Goal: Navigation & Orientation: Find specific page/section

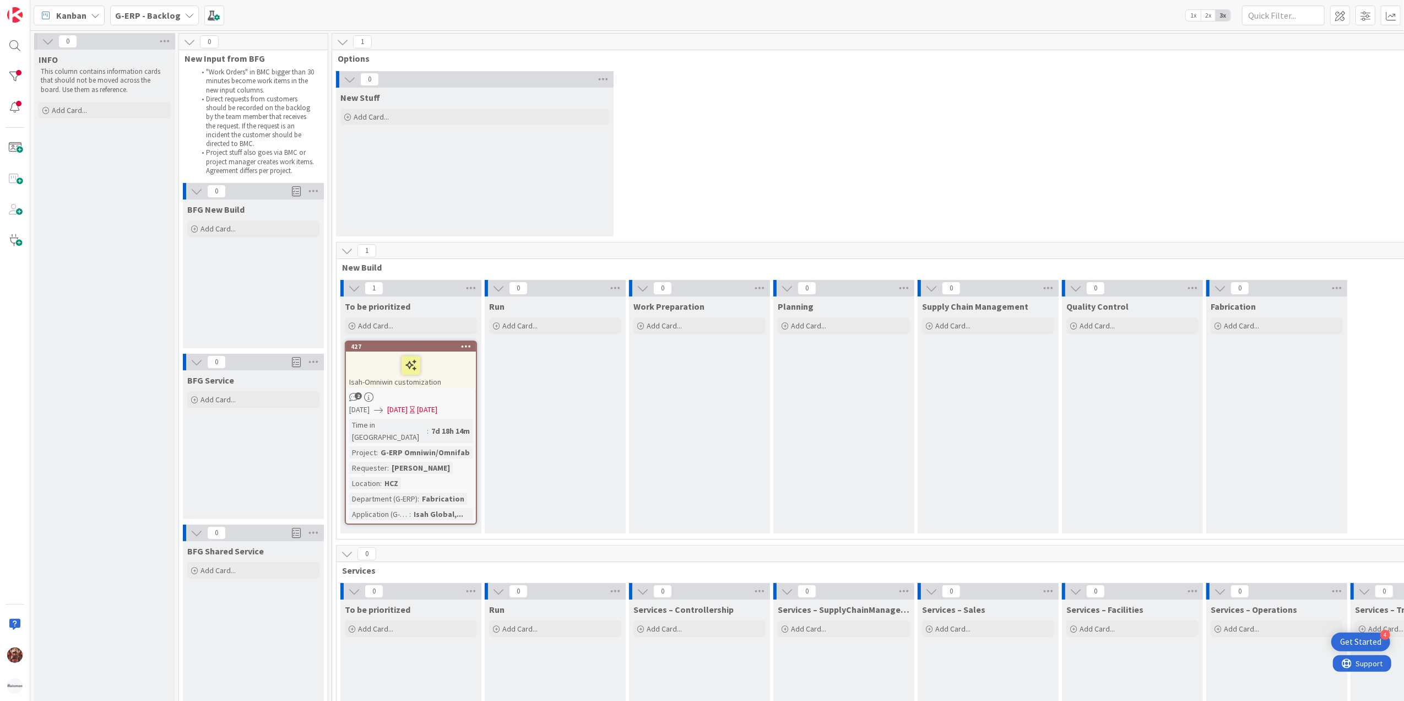
click at [150, 13] on b "G-ERP - Backlog" at bounding box center [148, 15] width 66 height 11
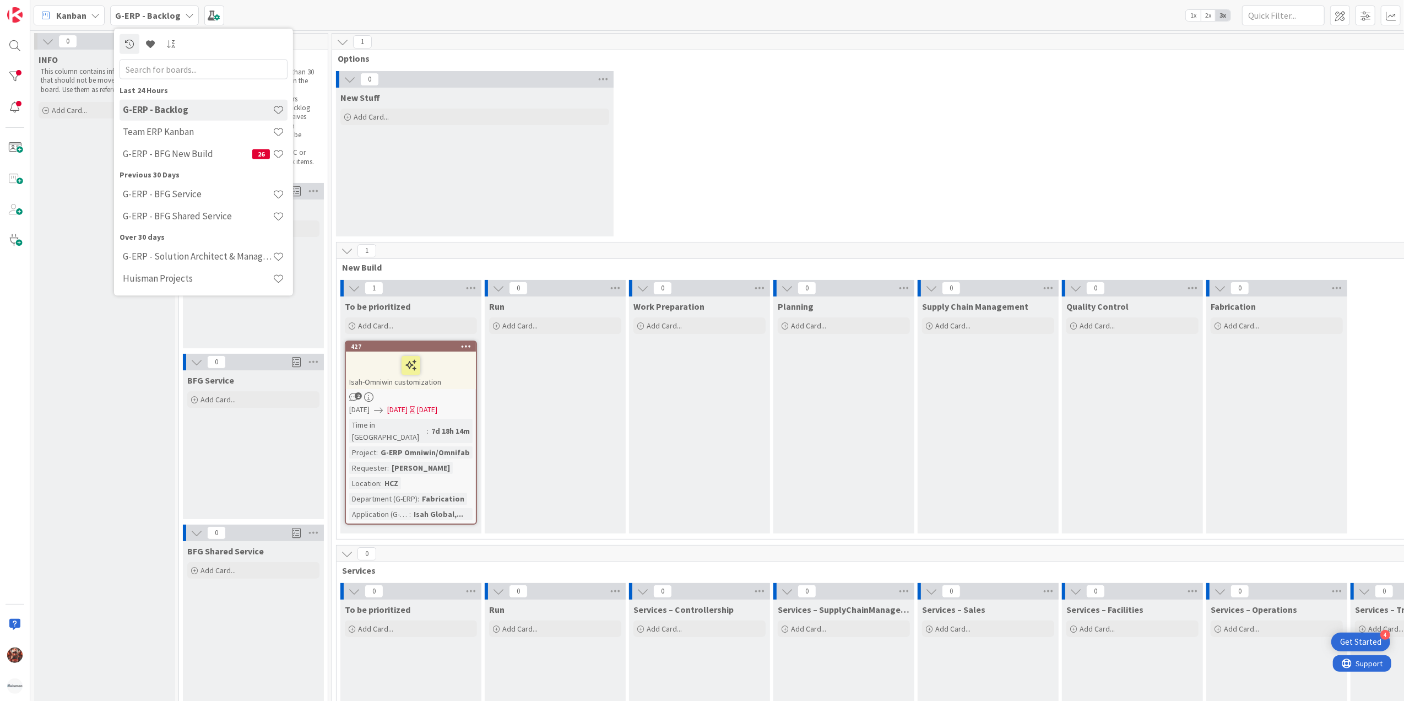
click at [93, 13] on icon at bounding box center [95, 15] width 9 height 9
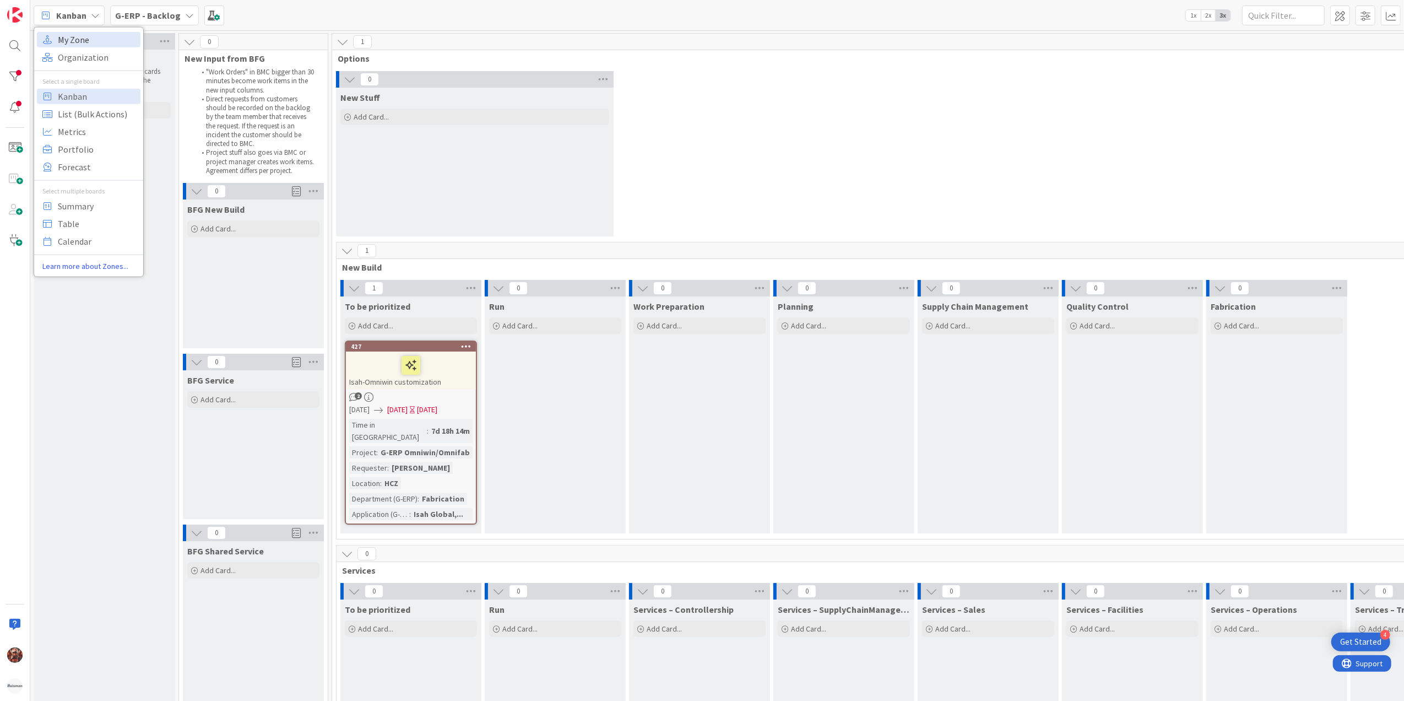
click at [79, 43] on span "My Zone" at bounding box center [97, 39] width 79 height 17
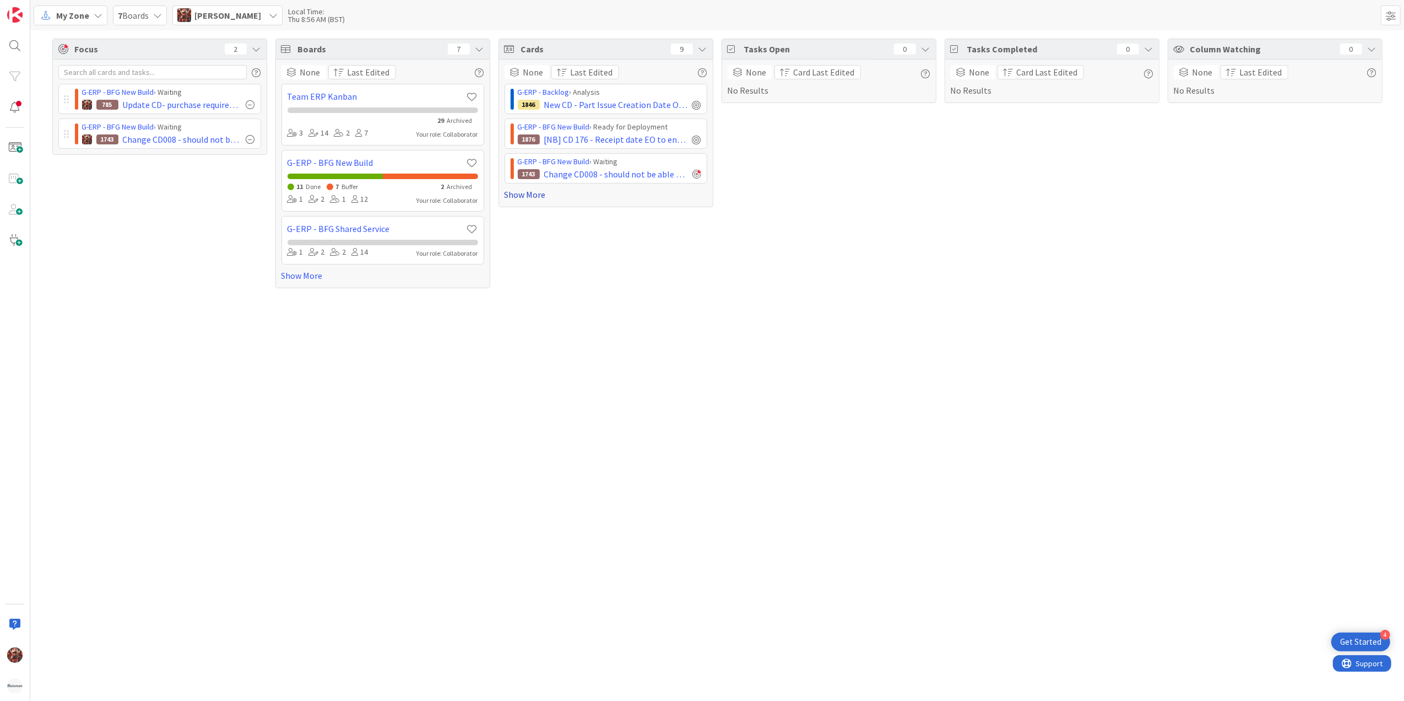
click at [520, 190] on link "Show More" at bounding box center [606, 194] width 203 height 13
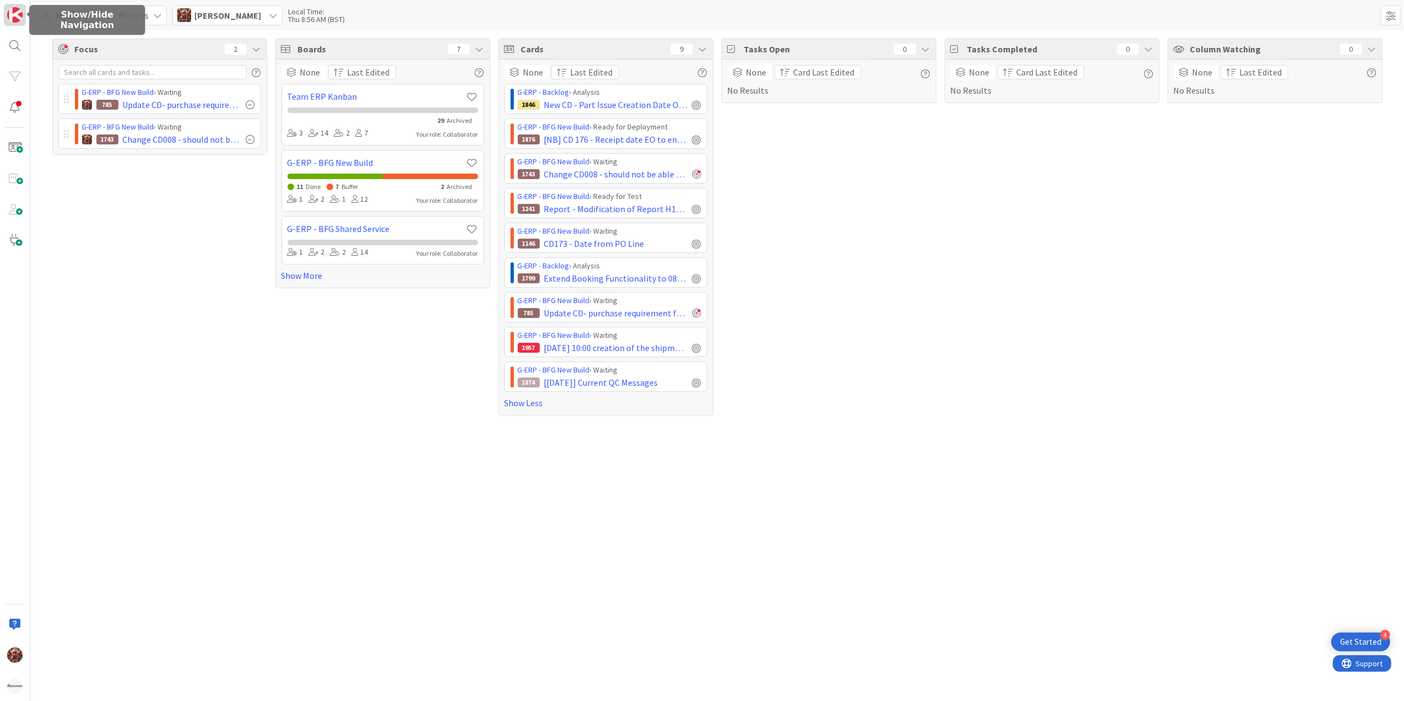
click at [10, 13] on img at bounding box center [14, 14] width 15 height 15
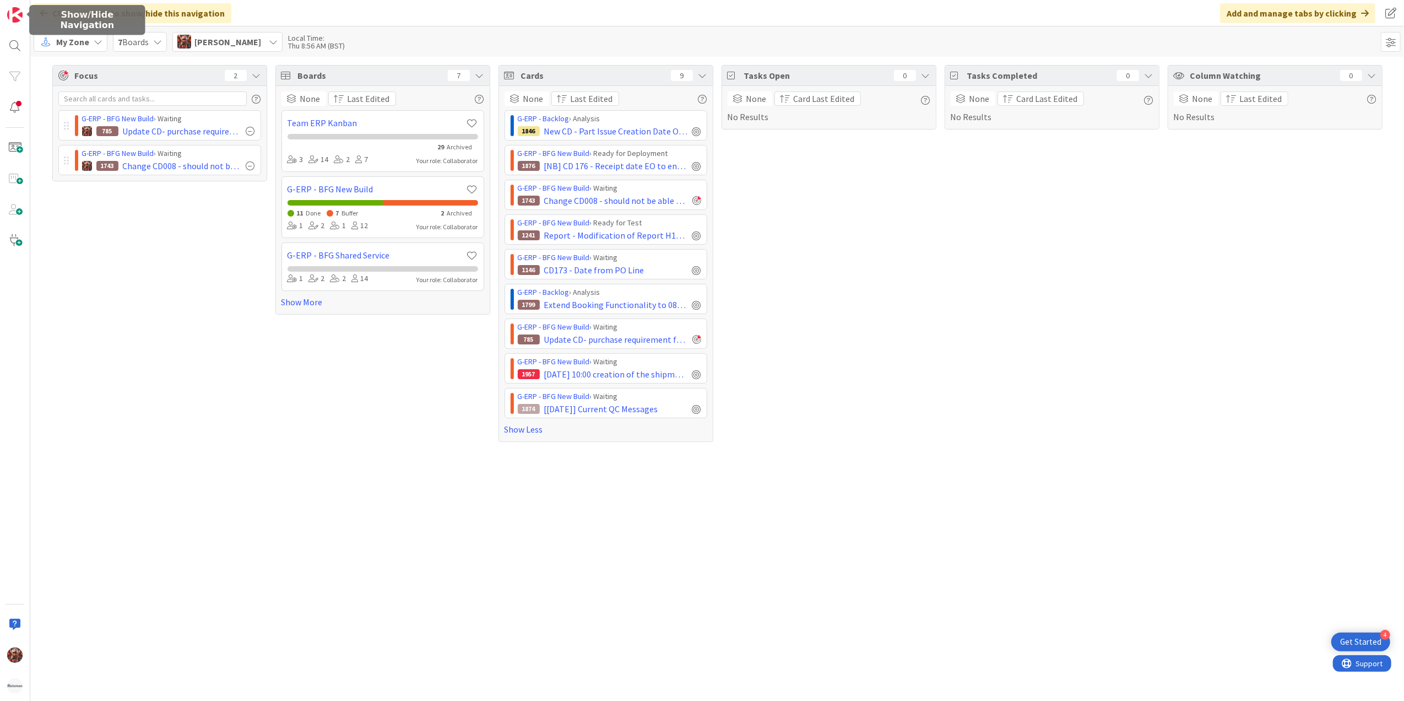
click at [76, 40] on span "My Zone" at bounding box center [72, 41] width 33 height 13
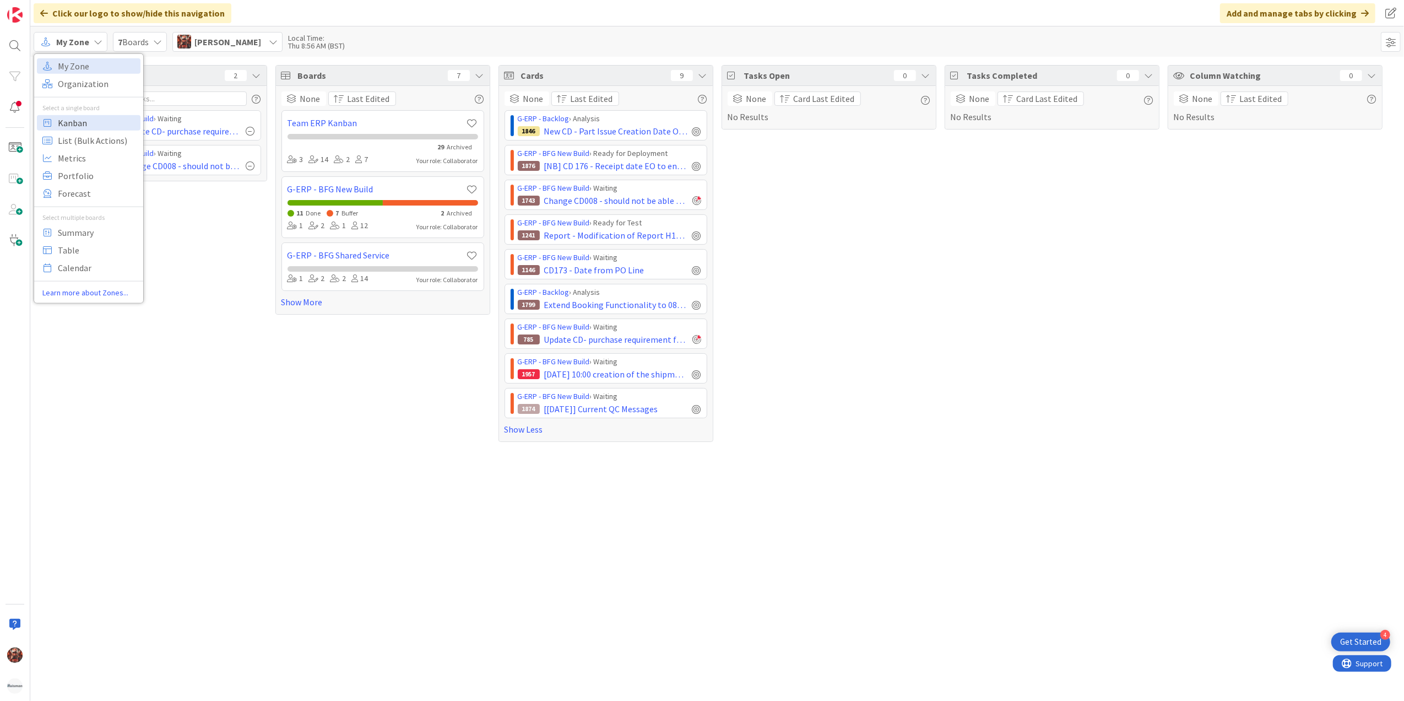
click at [91, 124] on span "Kanban" at bounding box center [97, 122] width 79 height 17
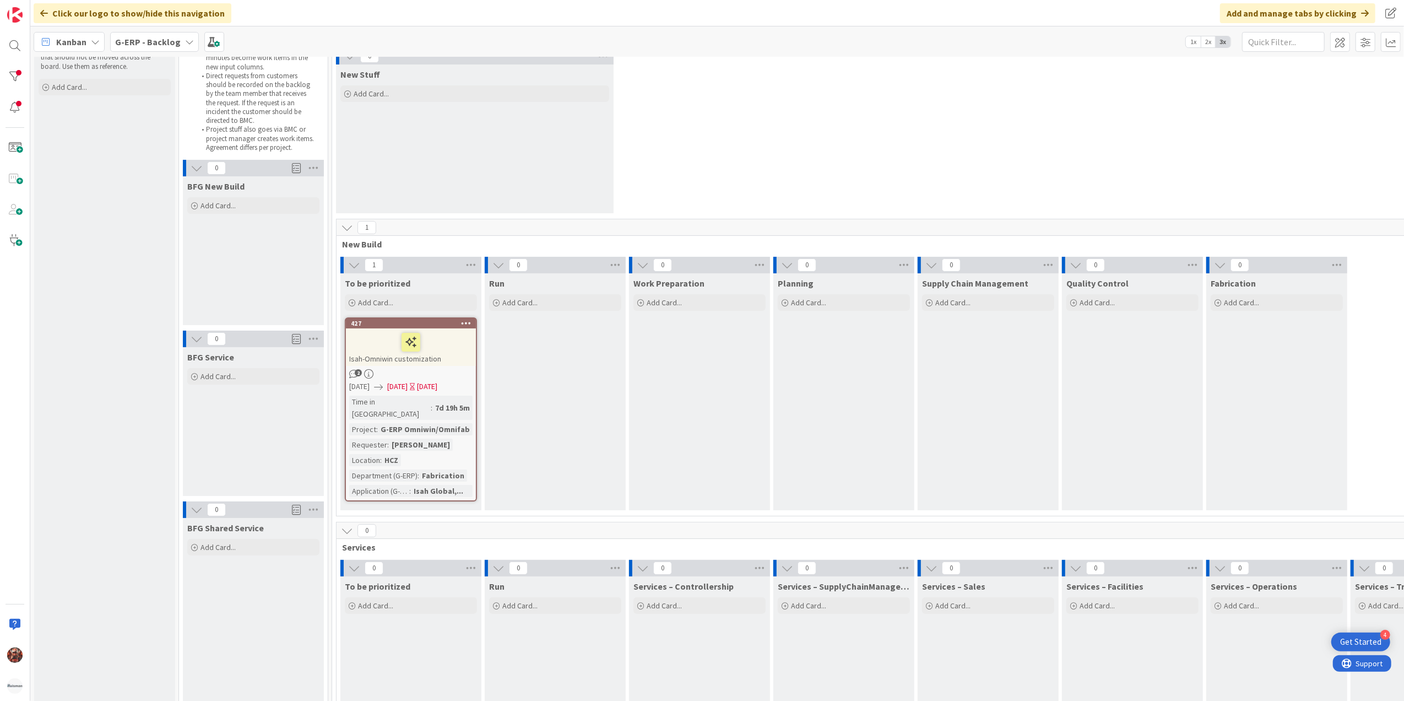
scroll to position [73, 0]
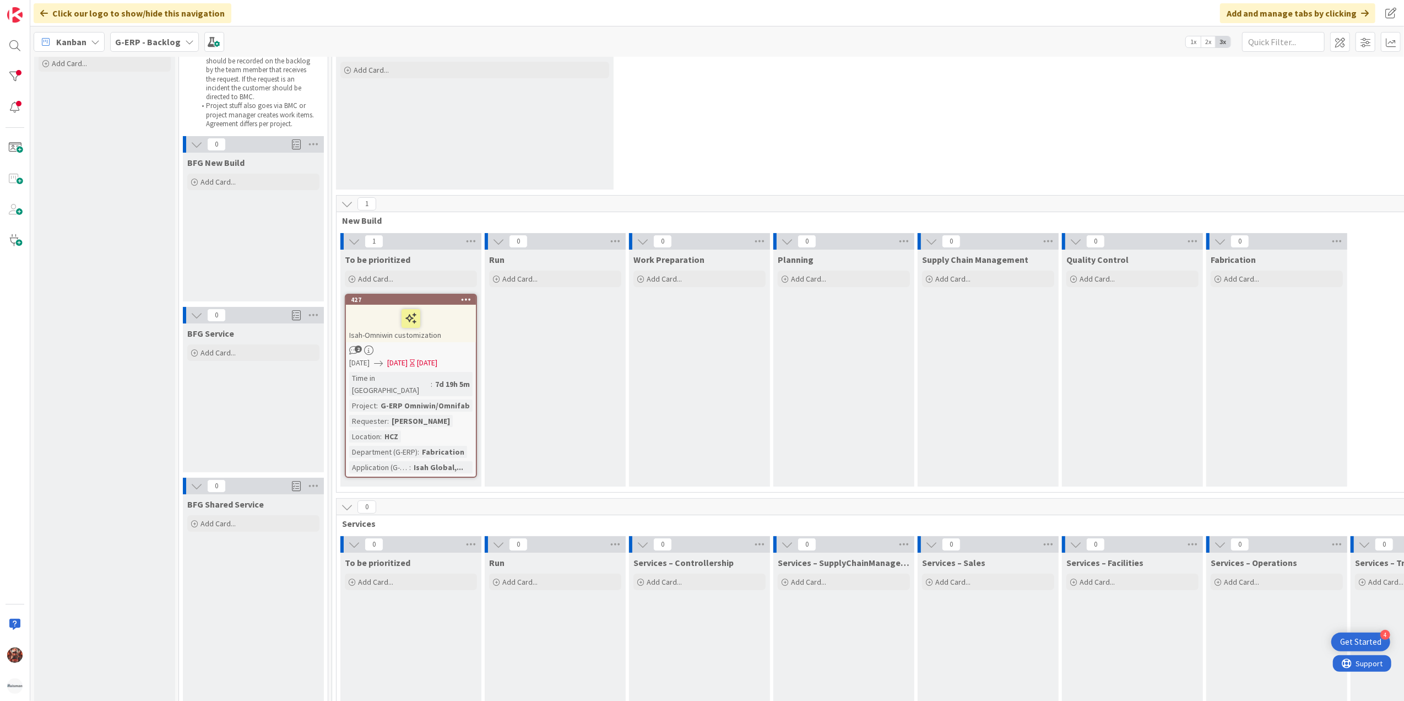
click at [131, 43] on b "G-ERP - Backlog" at bounding box center [148, 41] width 66 height 11
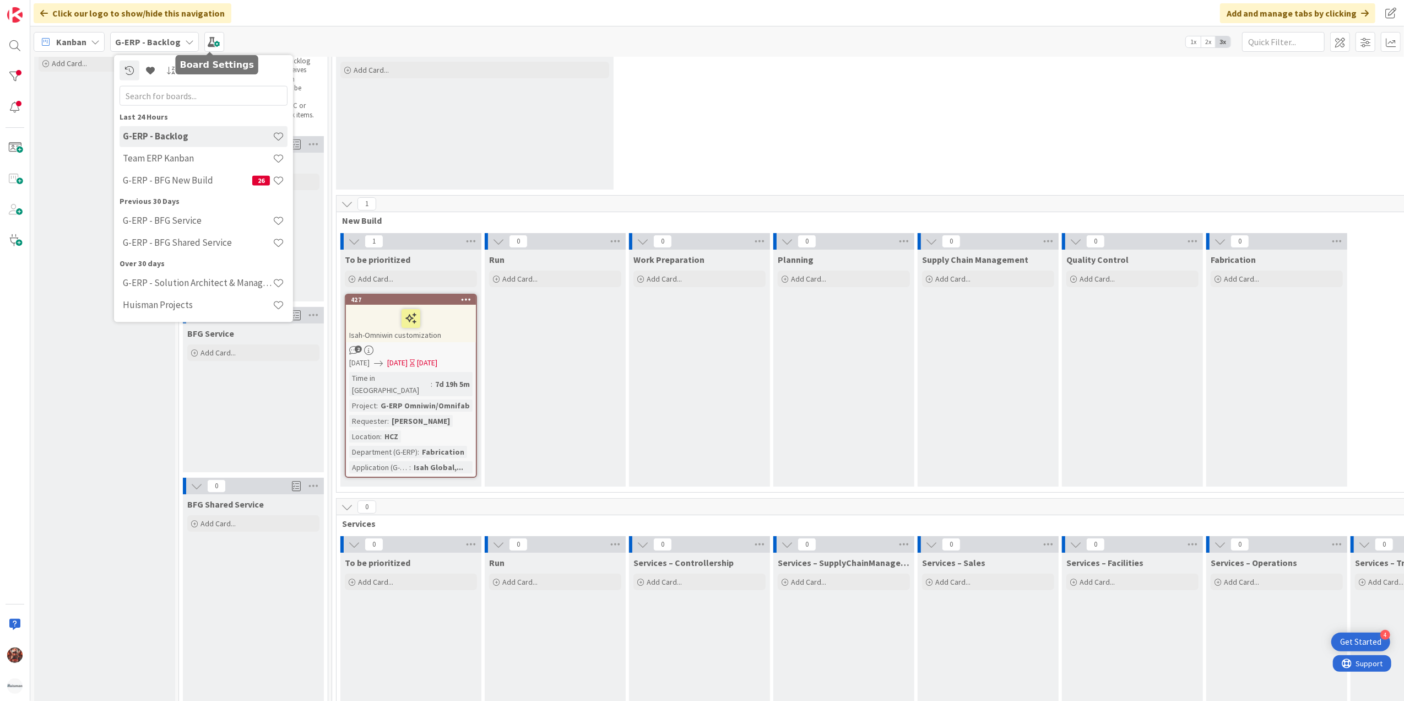
click at [302, 22] on div "Click our logo to show/hide this navigation Add and manage tabs by clicking" at bounding box center [717, 13] width 1374 height 26
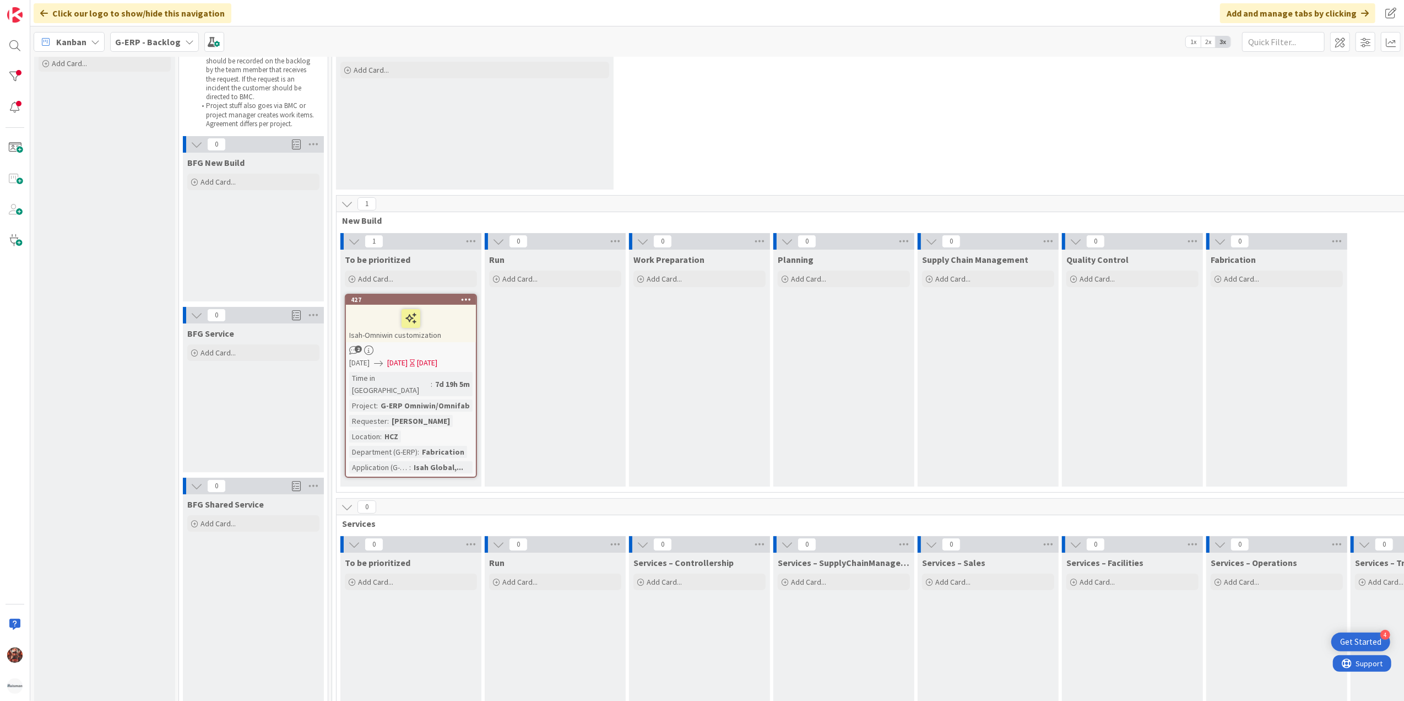
click at [168, 42] on b "G-ERP - Backlog" at bounding box center [148, 41] width 66 height 11
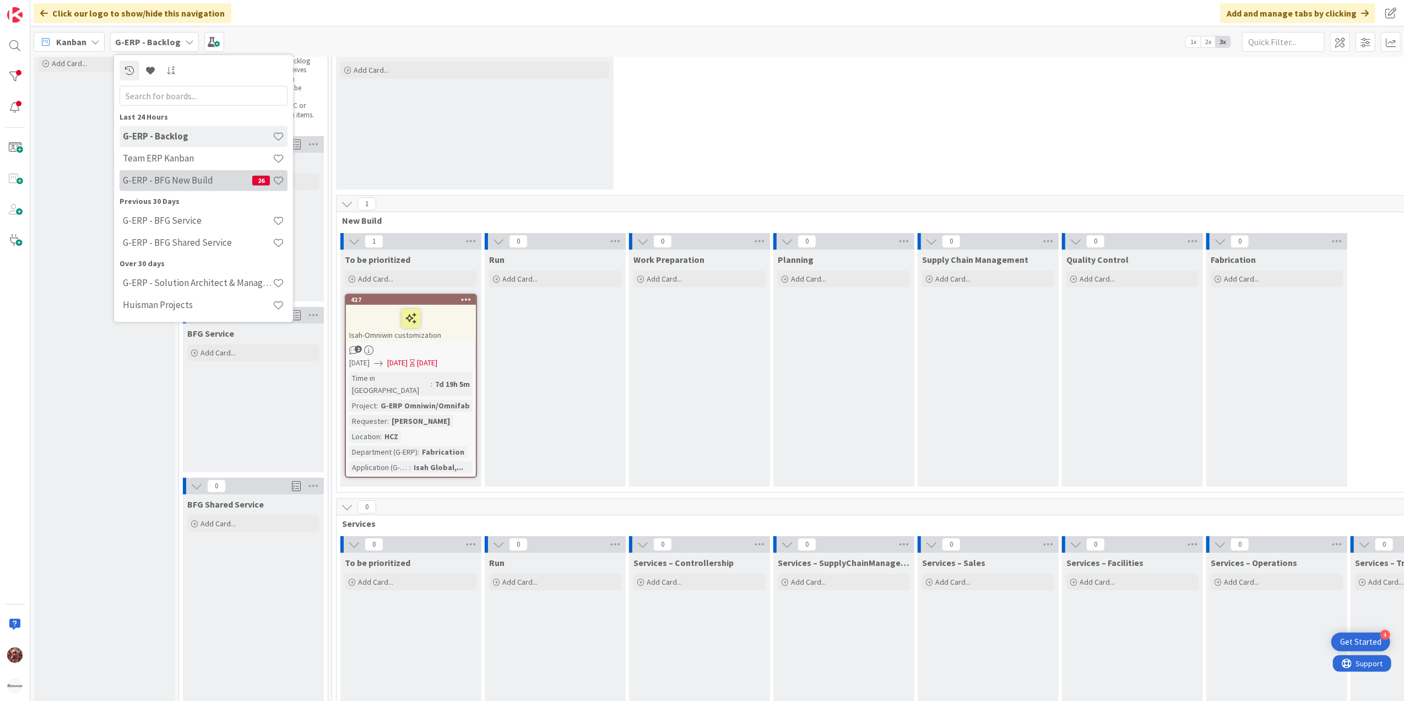
click at [170, 187] on div "G-ERP - BFG New Build 26" at bounding box center [204, 180] width 168 height 21
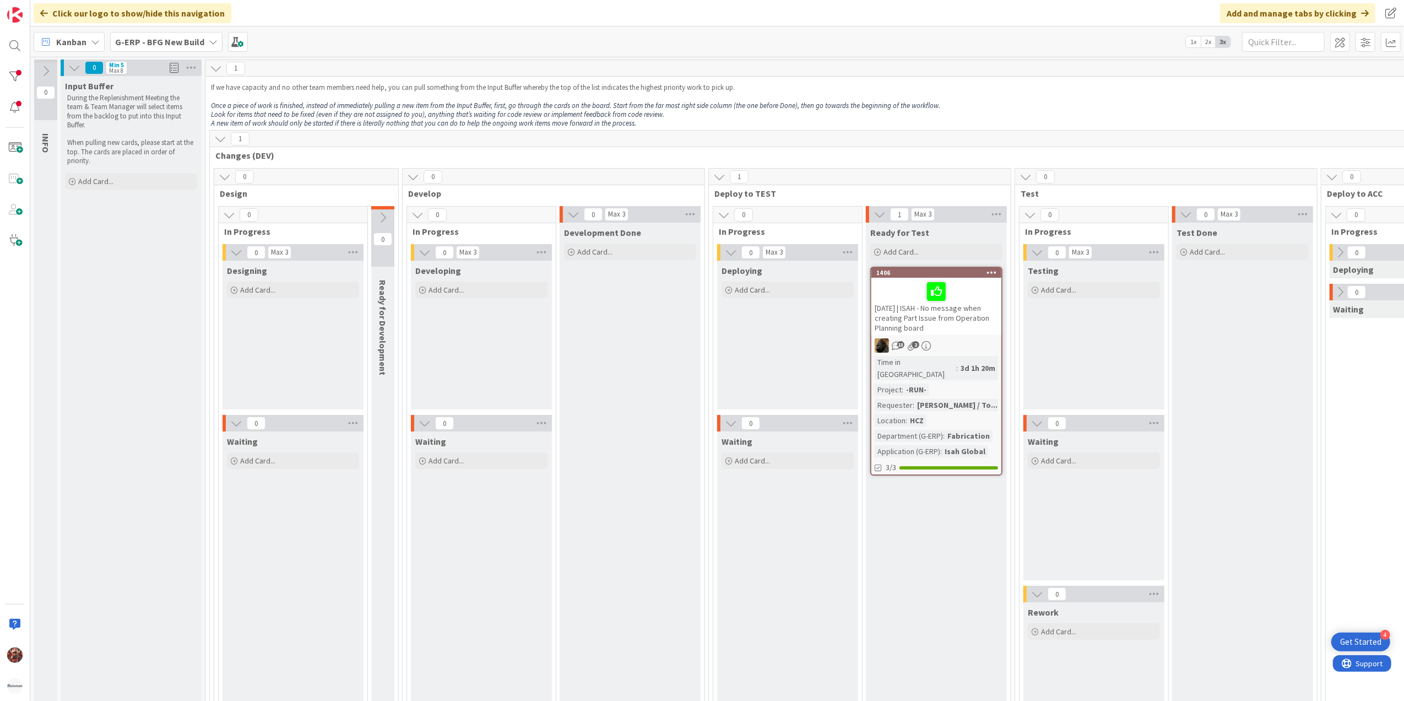
click at [916, 311] on div "[DATE] | ISAH - No message when creating Part Issue from Operation Planning boa…" at bounding box center [937, 306] width 130 height 57
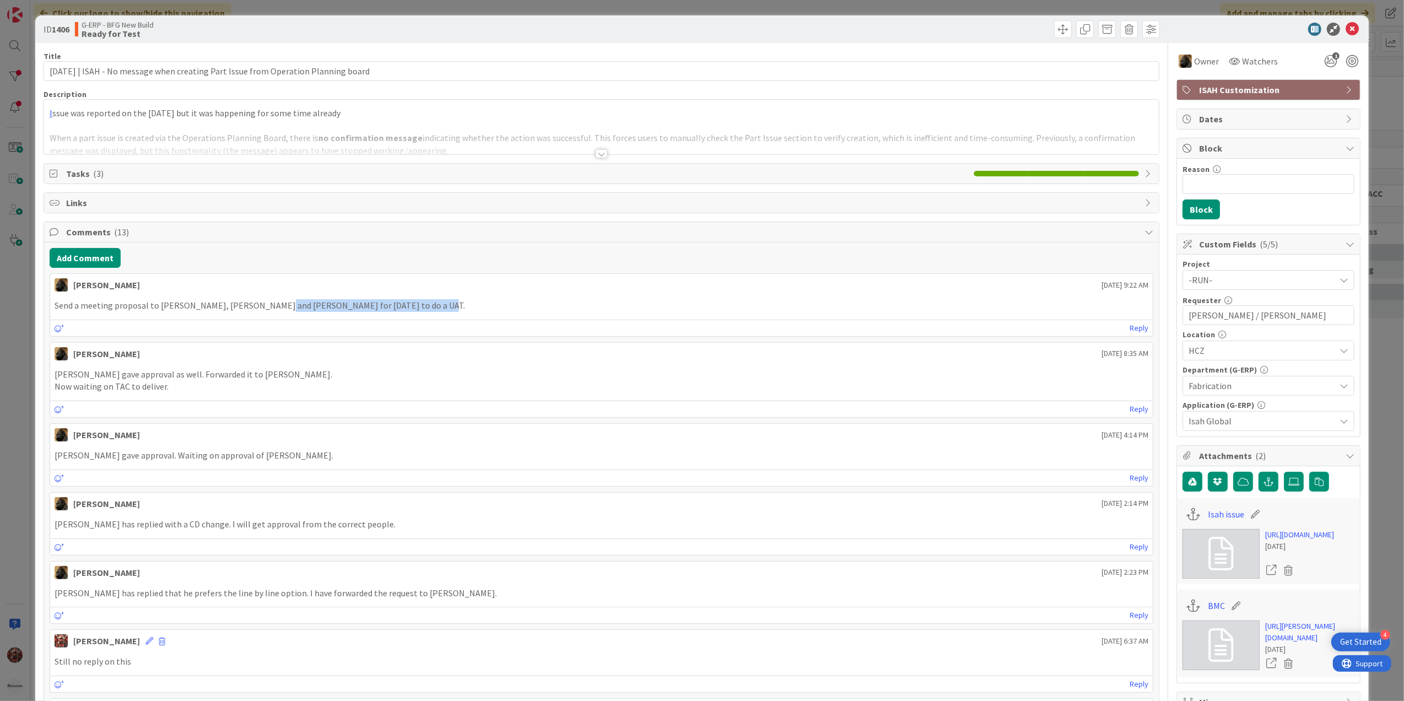
drag, startPoint x: 261, startPoint y: 302, endPoint x: 426, endPoint y: 307, distance: 164.8
click at [426, 307] on p "Send a meeting proposal to [PERSON_NAME], [PERSON_NAME] and [PERSON_NAME] for […" at bounding box center [602, 305] width 1095 height 13
click at [1346, 29] on icon at bounding box center [1352, 29] width 13 height 13
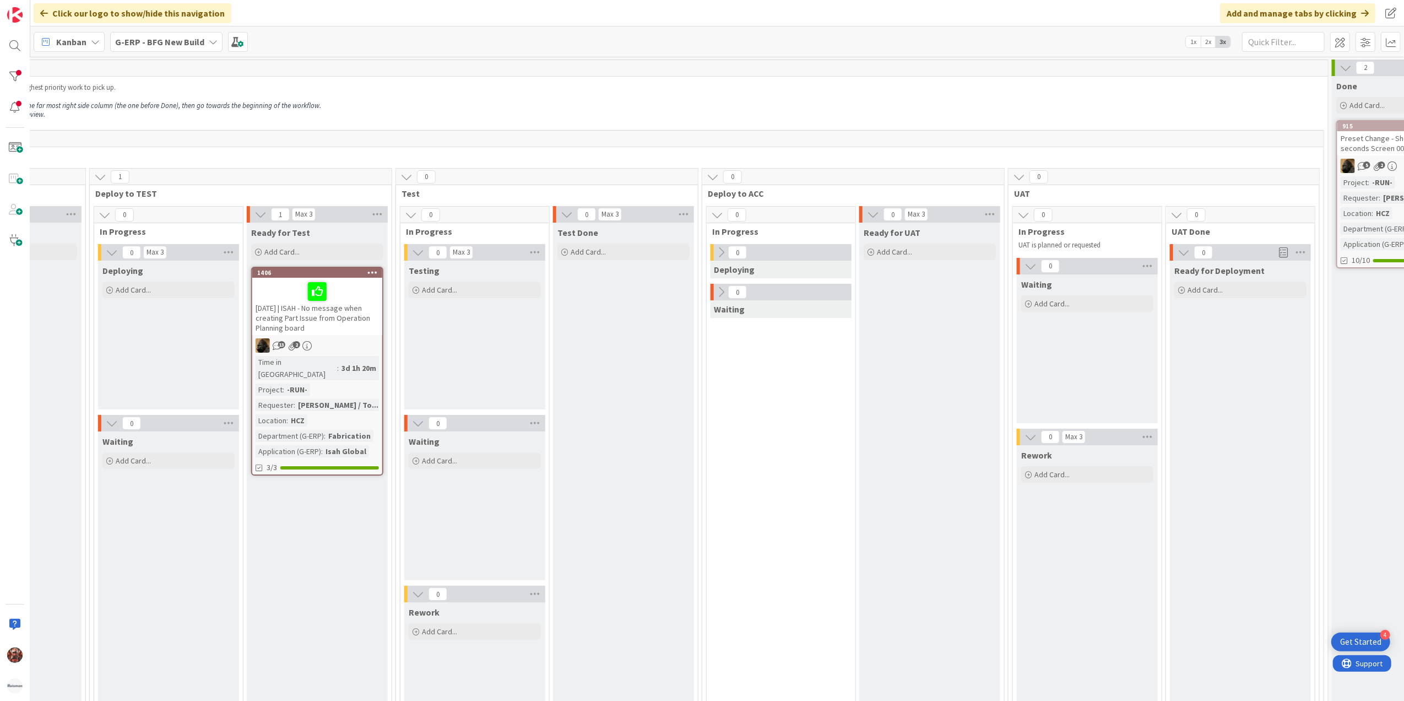
scroll to position [0, 547]
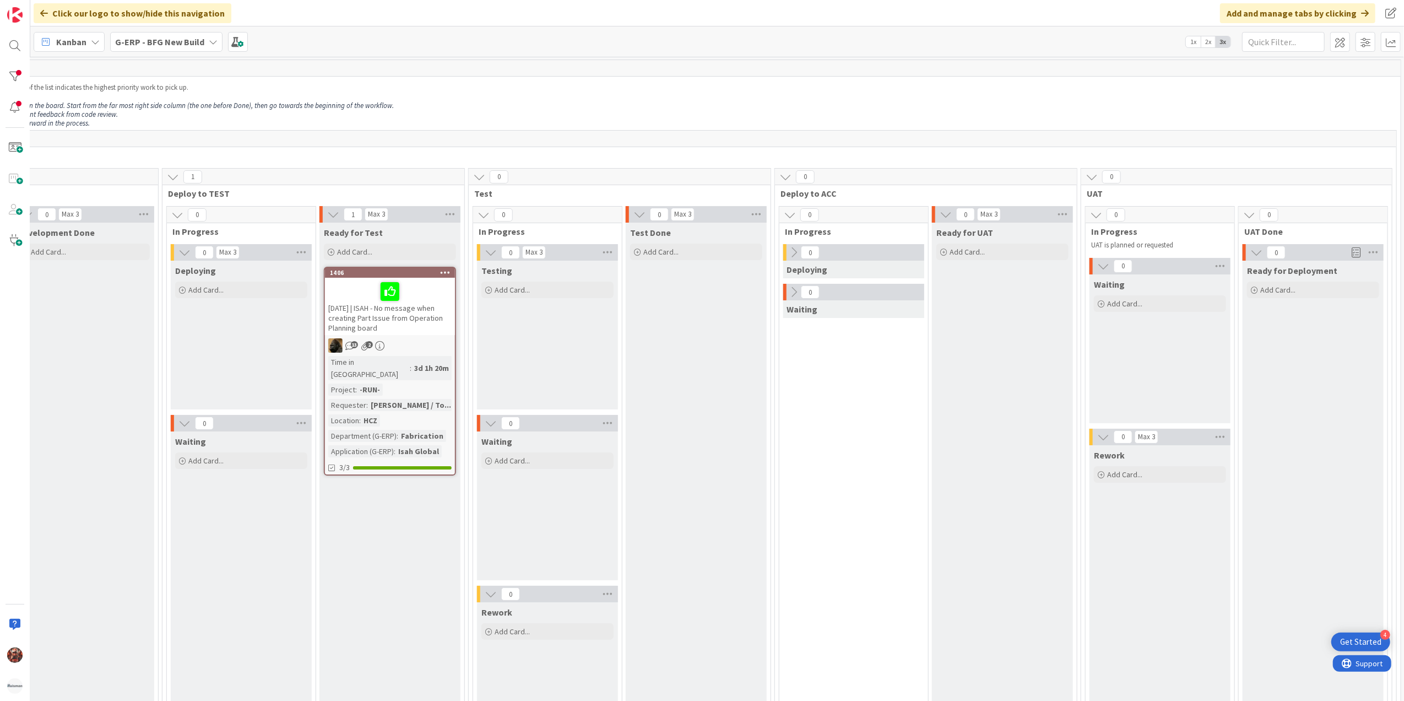
click at [377, 313] on div "[DATE] | ISAH - No message when creating Part Issue from Operation Planning boa…" at bounding box center [390, 306] width 130 height 57
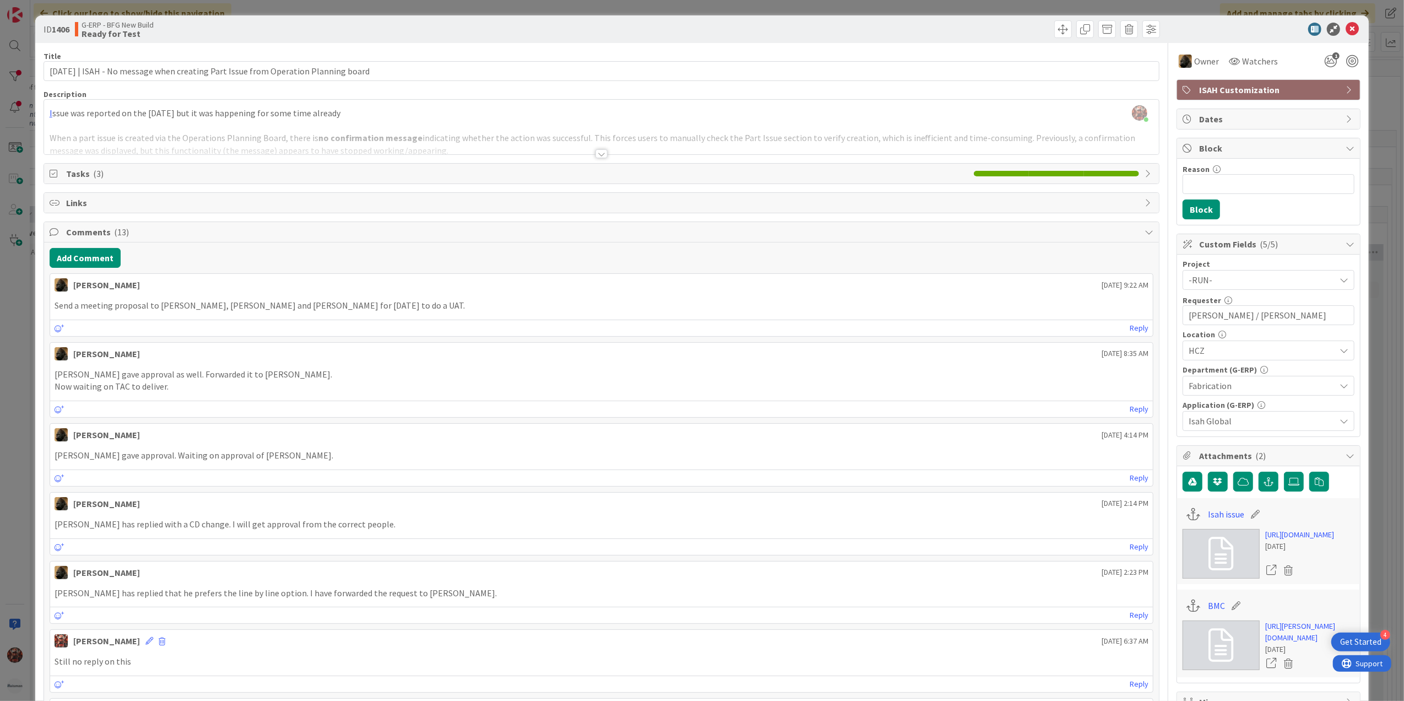
click at [596, 157] on div at bounding box center [602, 153] width 12 height 9
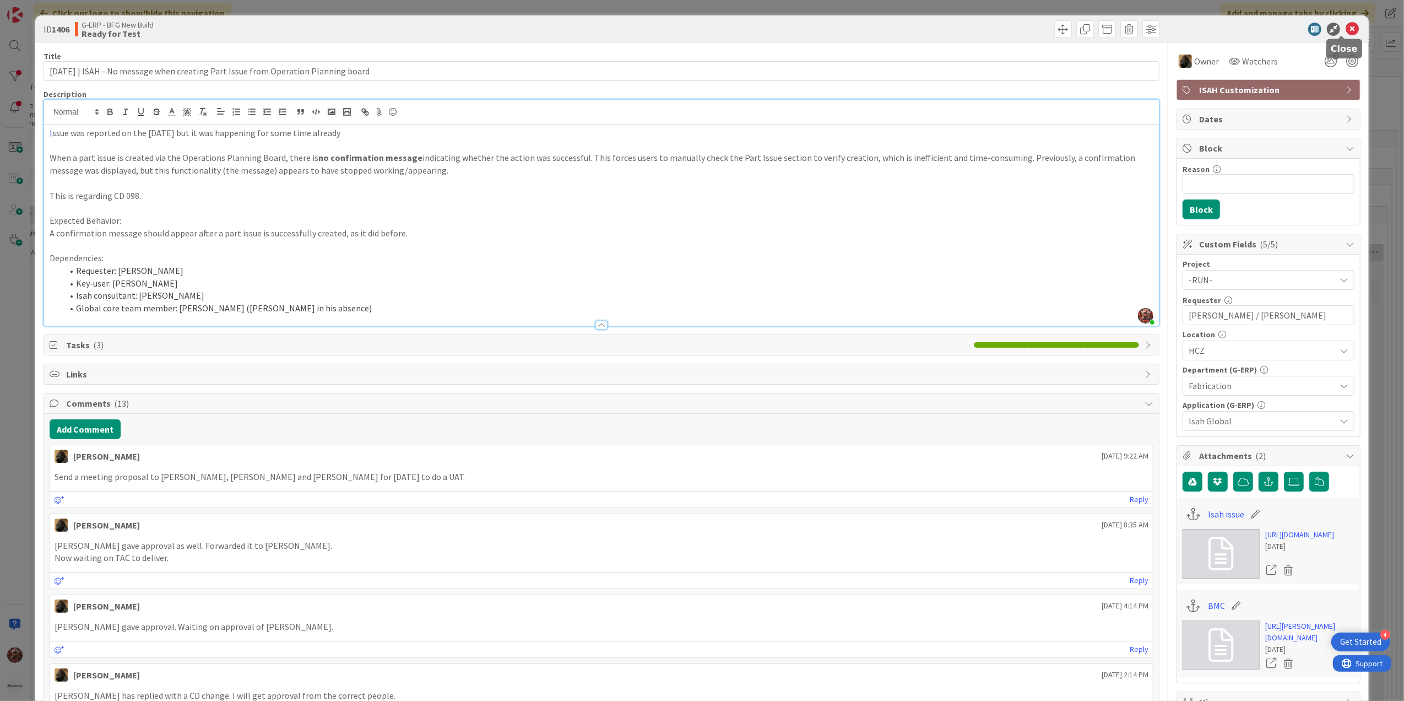
click at [1346, 28] on icon at bounding box center [1352, 29] width 13 height 13
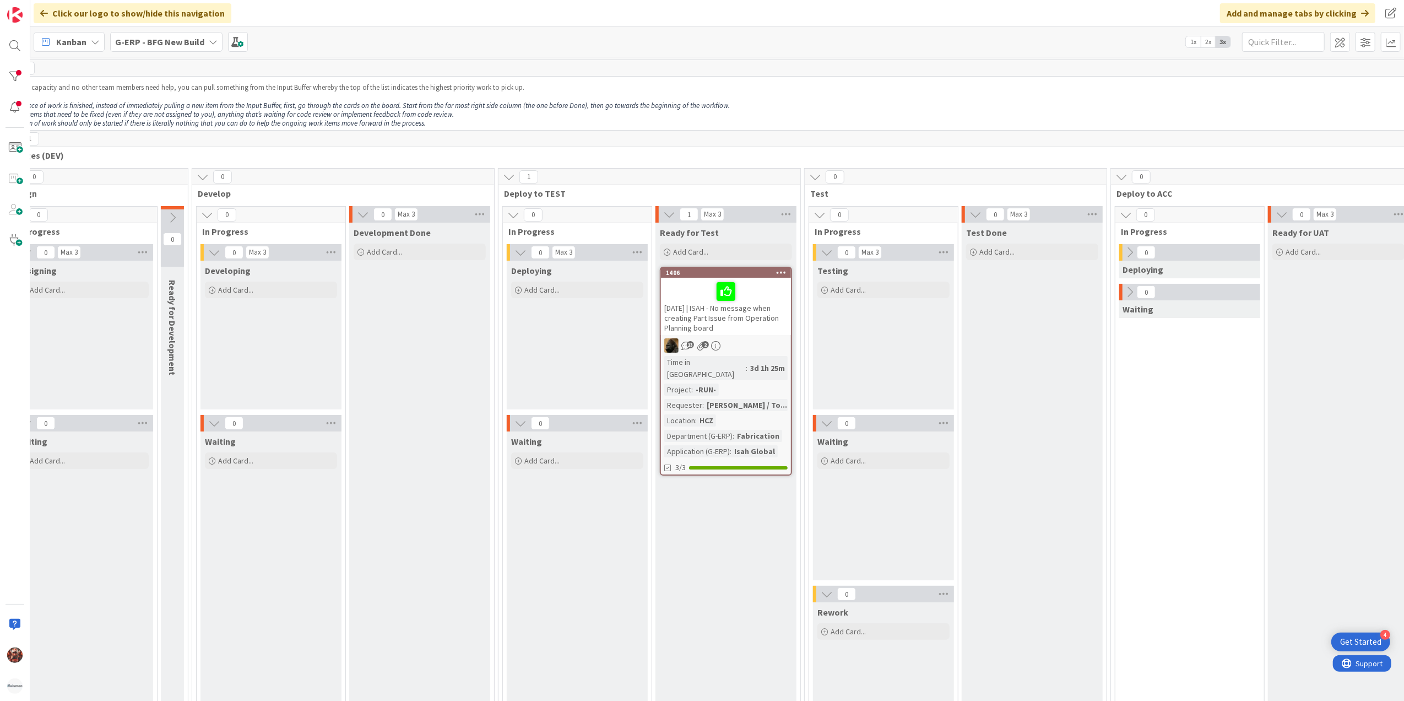
scroll to position [0, 128]
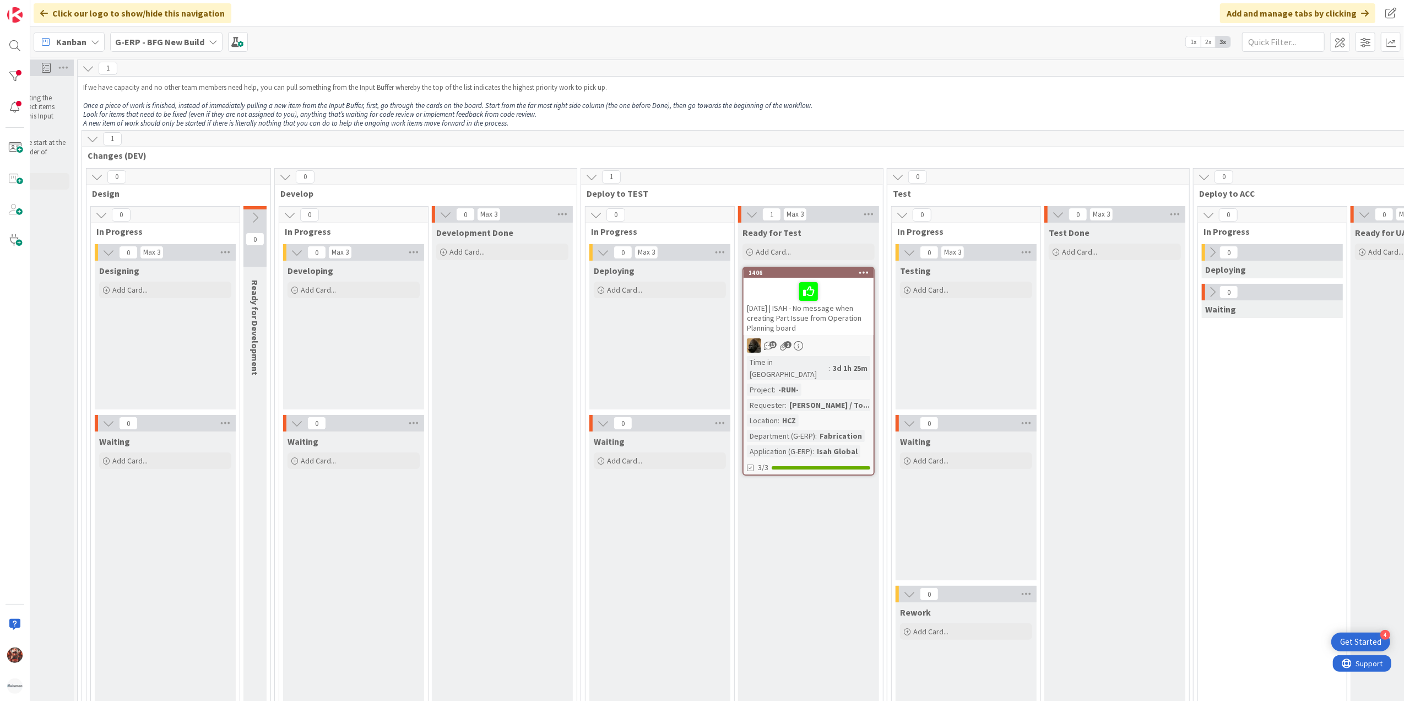
click at [177, 38] on b "G-ERP - BFG New Build" at bounding box center [159, 41] width 89 height 11
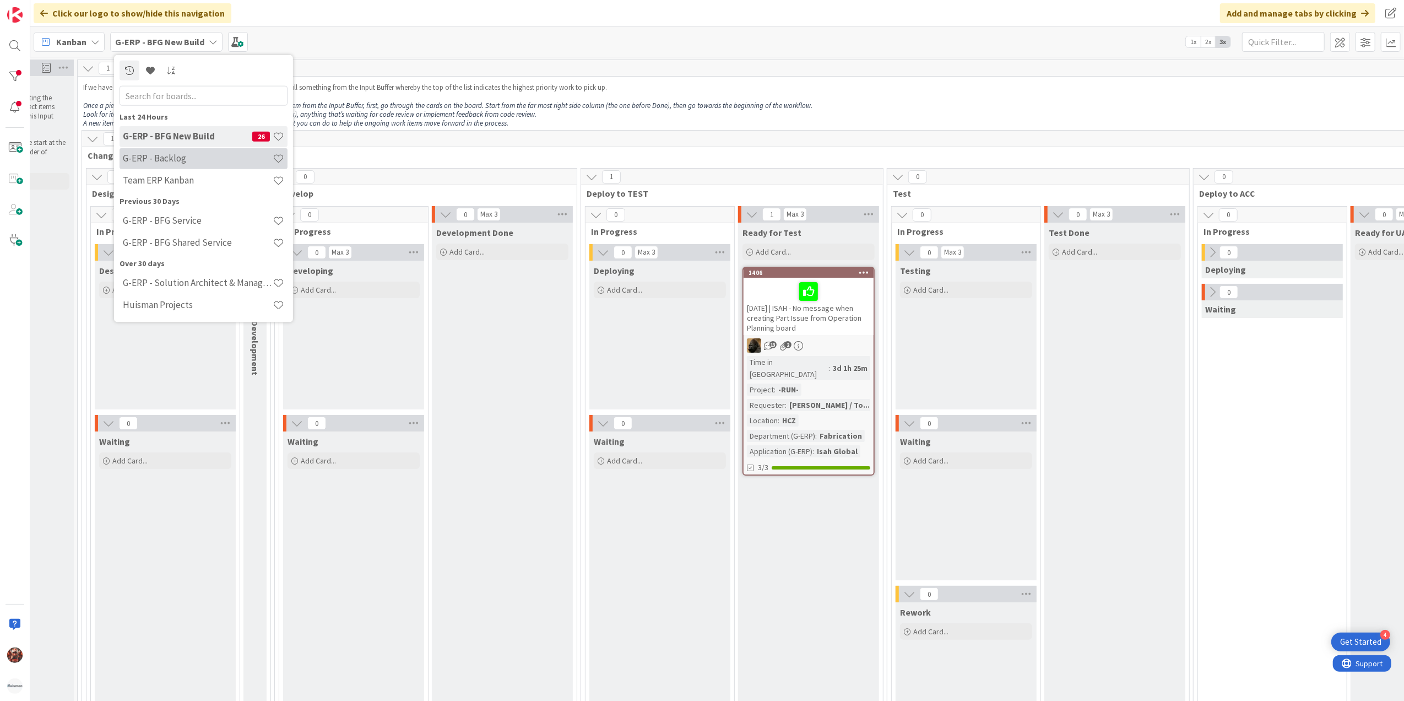
click at [176, 159] on h4 "G-ERP - Backlog" at bounding box center [198, 158] width 150 height 11
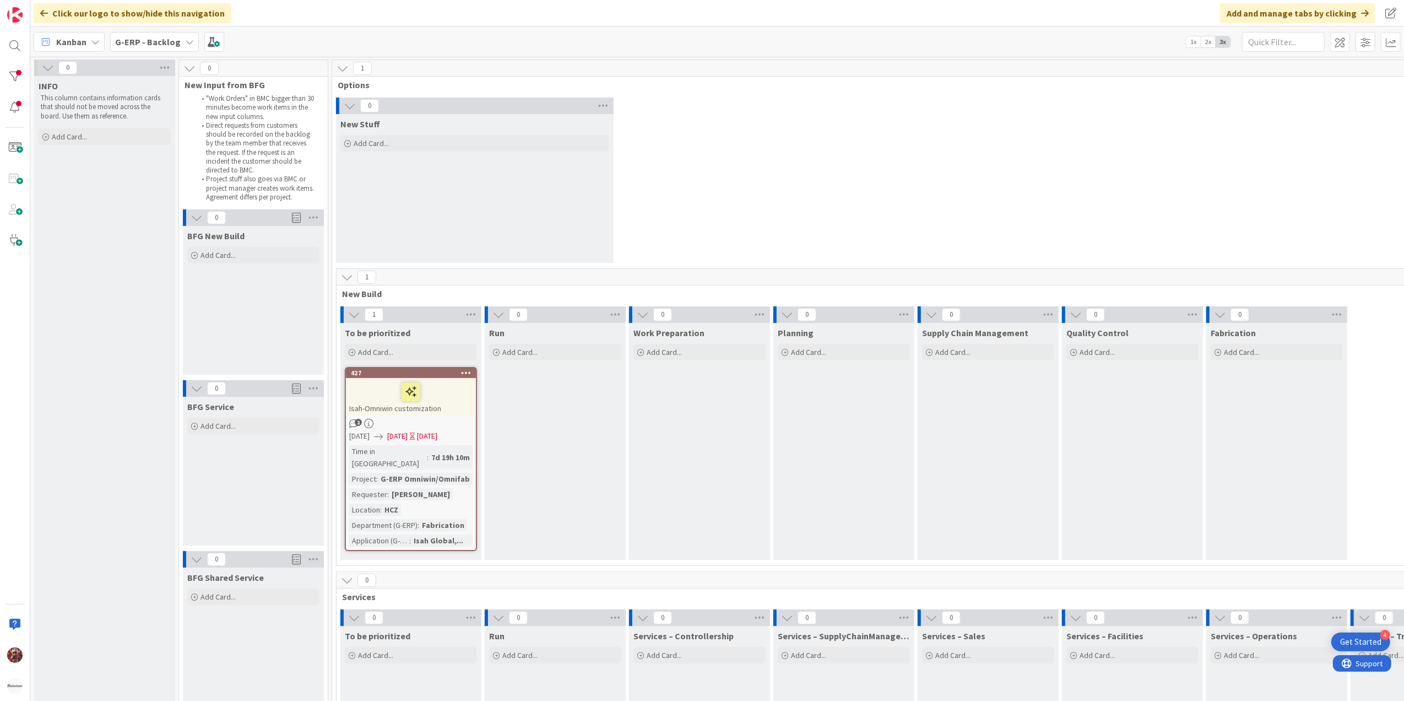
click at [386, 408] on div "Isah-Omniwin customization" at bounding box center [411, 396] width 130 height 37
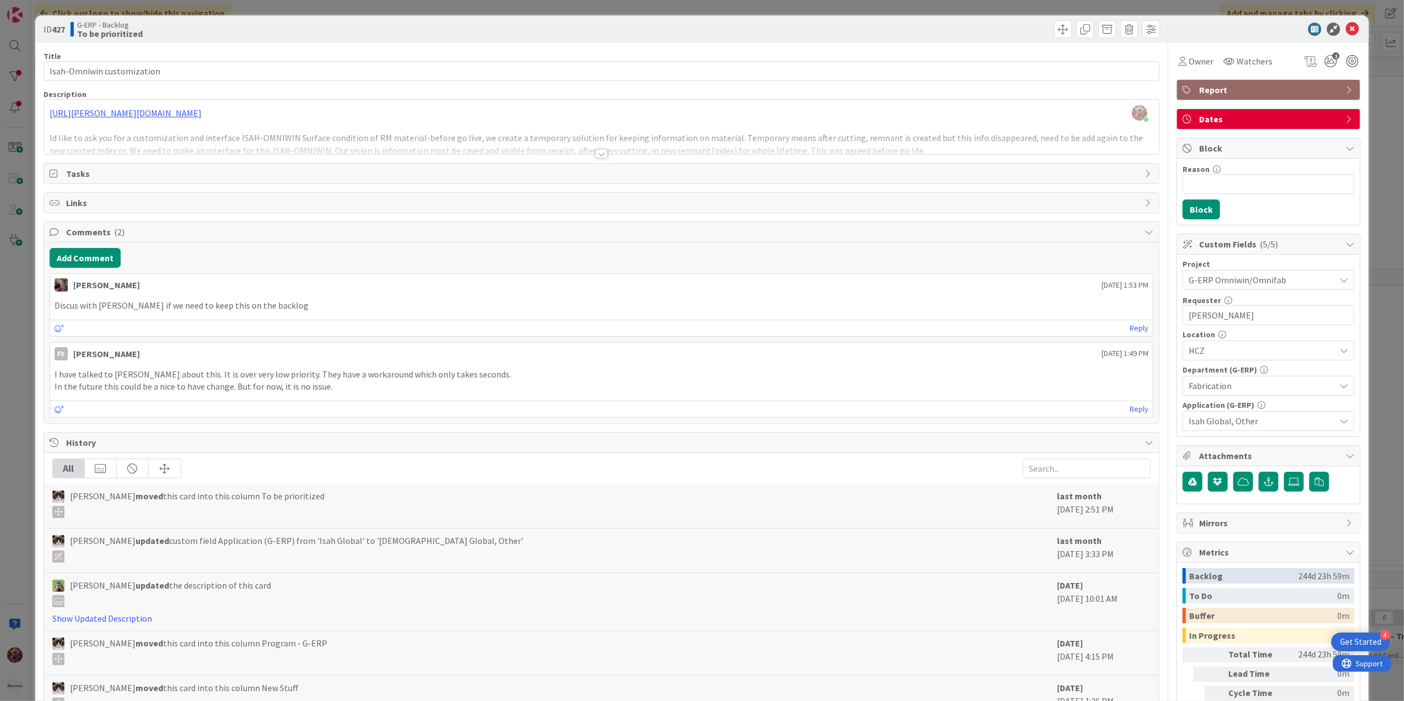
click at [596, 157] on div at bounding box center [602, 153] width 12 height 9
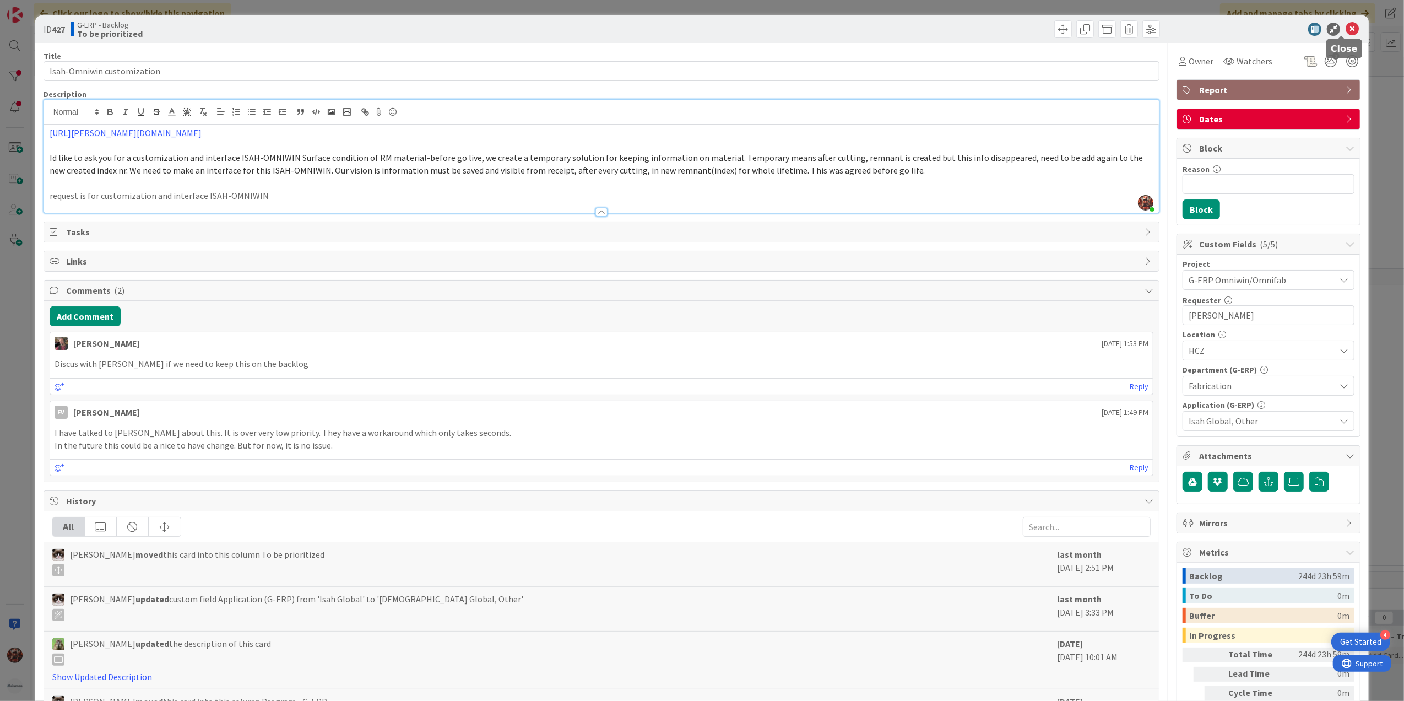
click at [1346, 23] on icon at bounding box center [1352, 29] width 13 height 13
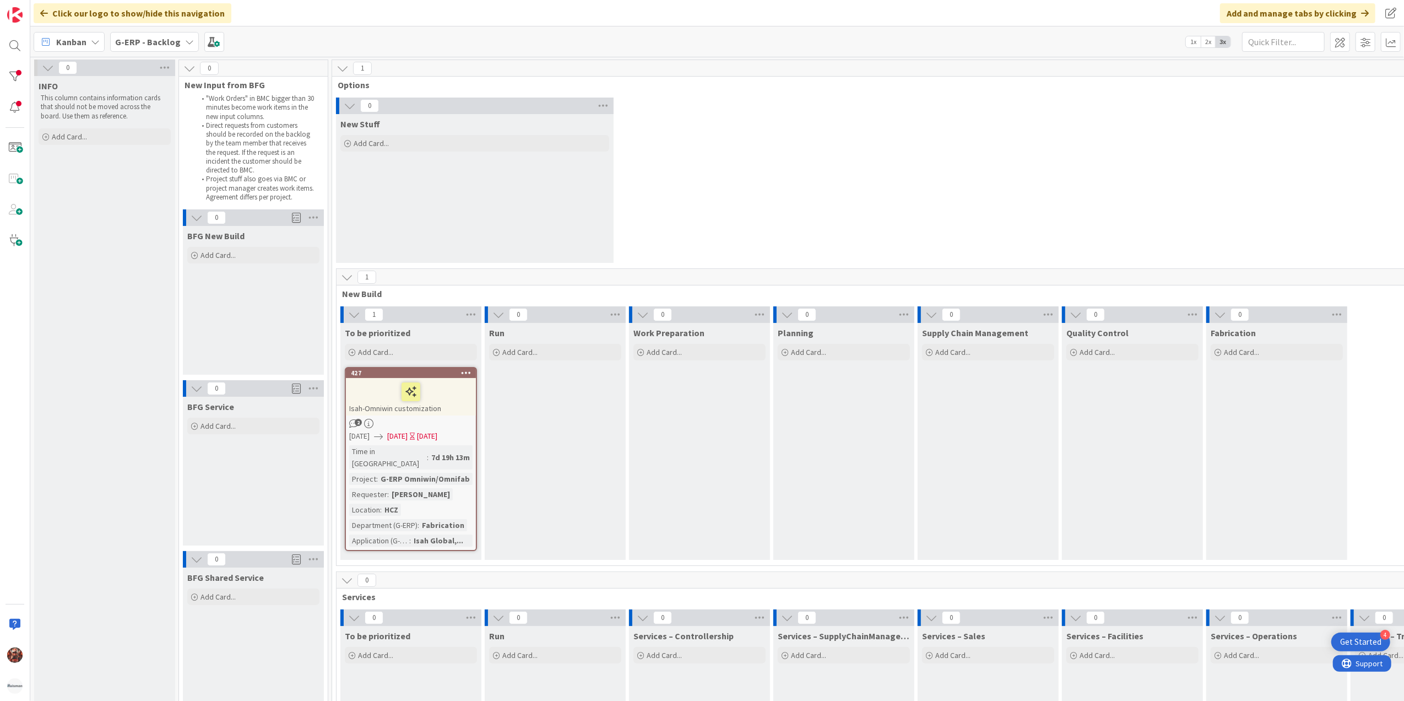
click at [977, 148] on div "0 New Stuff Add Card..." at bounding box center [916, 183] width 1164 height 171
click at [148, 36] on b "G-ERP - Backlog" at bounding box center [148, 41] width 66 height 11
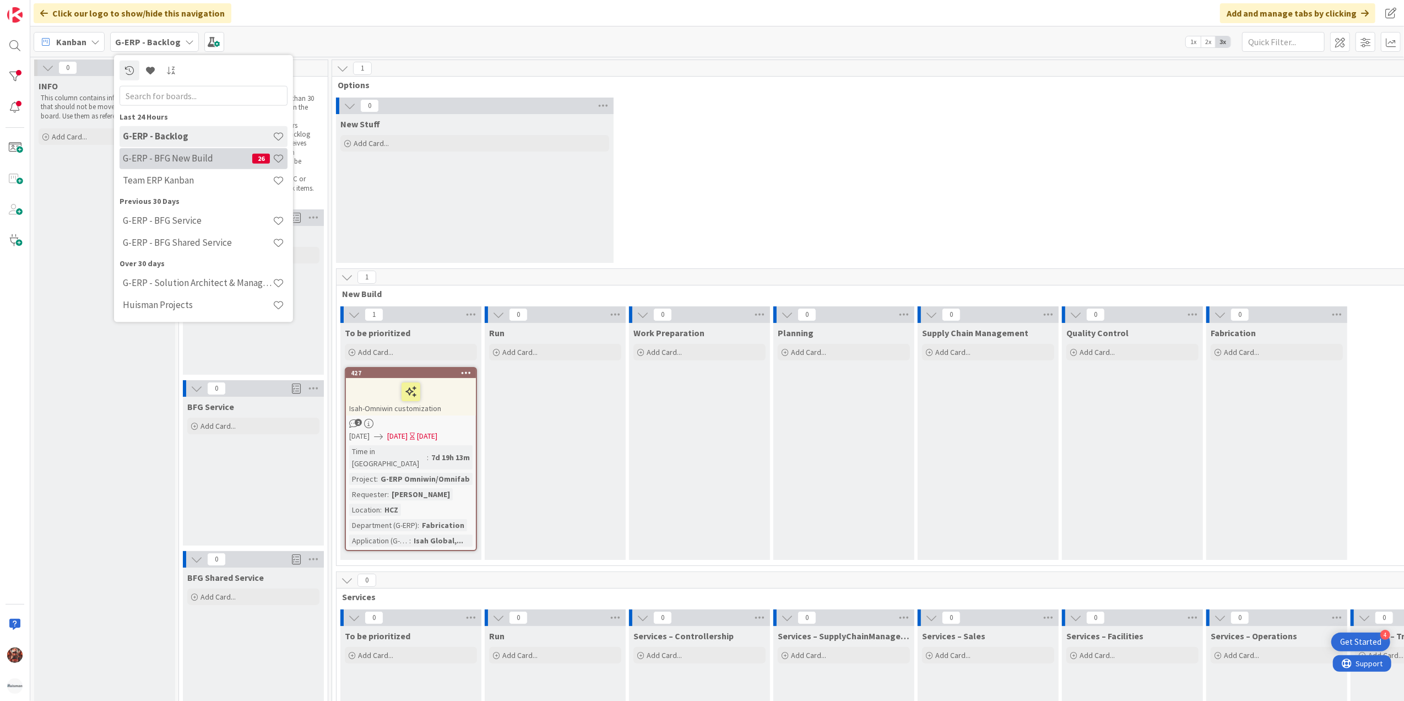
click at [186, 153] on h4 "G-ERP - BFG New Build" at bounding box center [187, 158] width 129 height 11
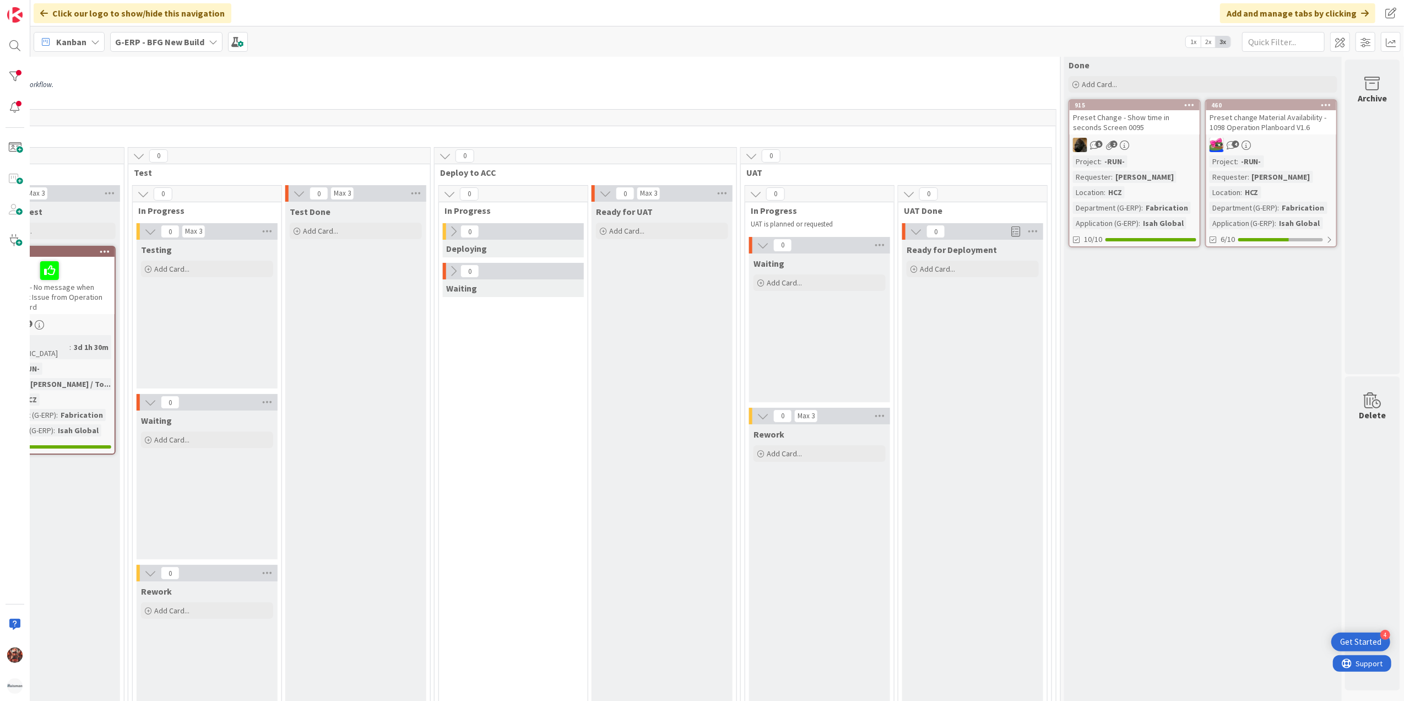
scroll to position [0, 903]
